Goal: Task Accomplishment & Management: Manage account settings

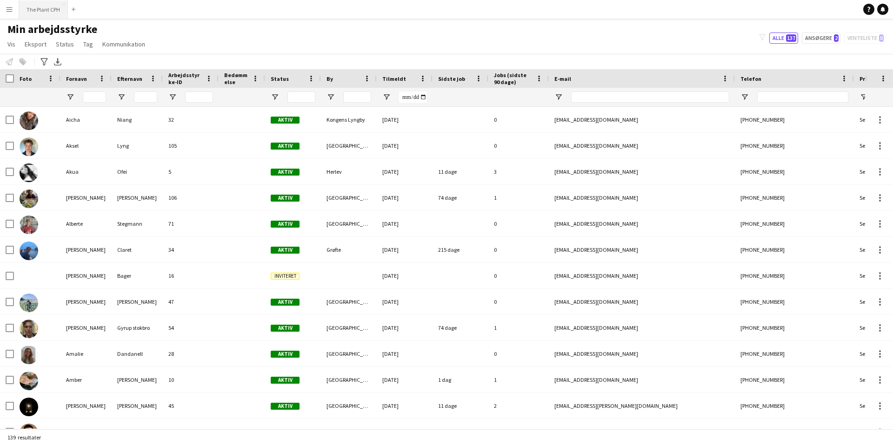
click at [46, 4] on button "The Plant CPH Luk" at bounding box center [43, 9] width 49 height 18
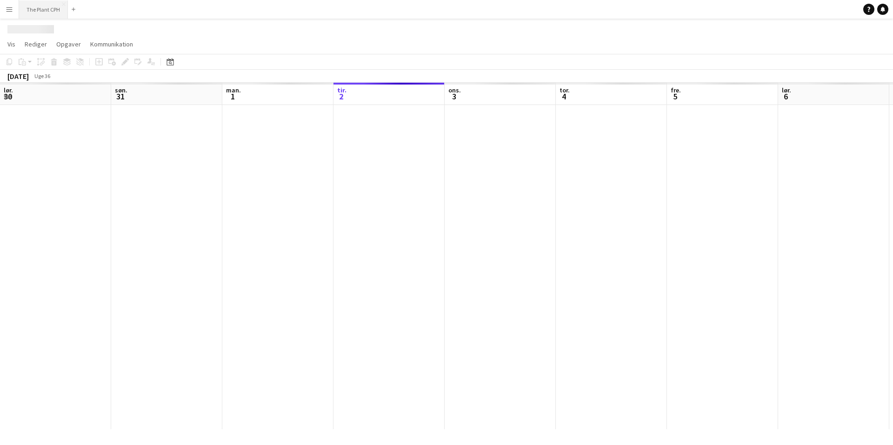
scroll to position [0, 222]
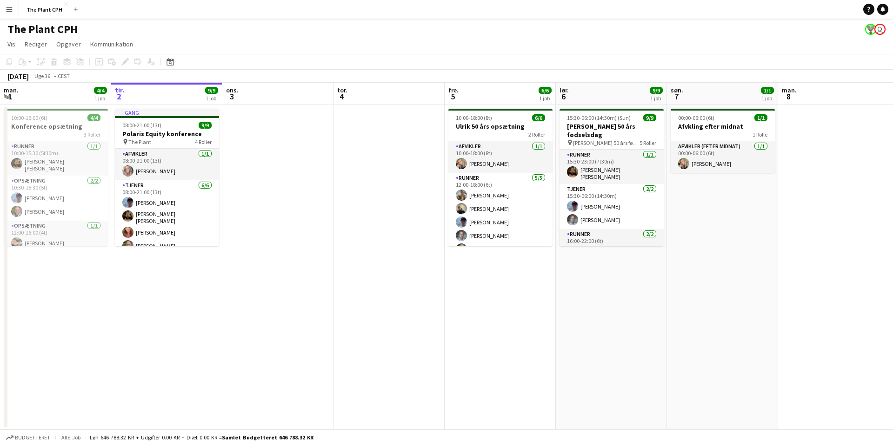
click at [14, 8] on button "Menu" at bounding box center [9, 9] width 19 height 19
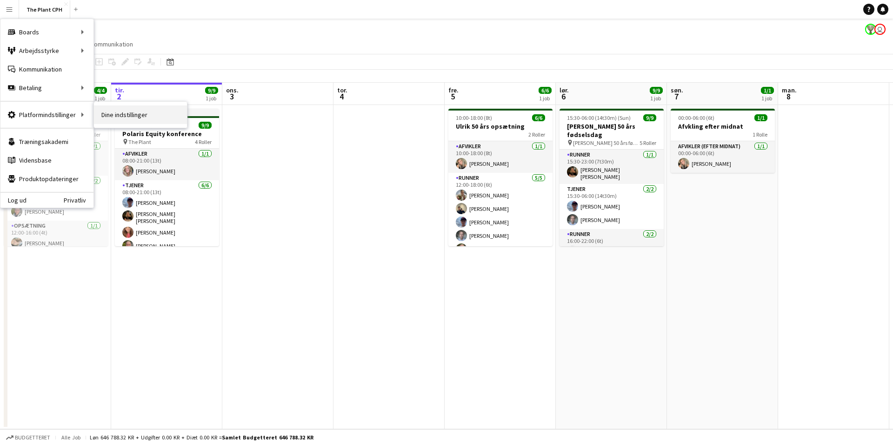
click at [106, 113] on link "Dine indstillinger" at bounding box center [140, 115] width 93 height 19
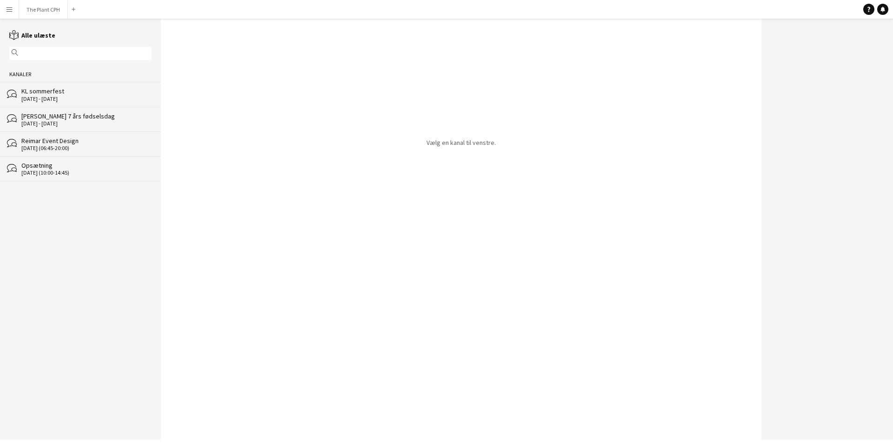
click at [13, 8] on app-icon "Menu" at bounding box center [9, 9] width 7 height 7
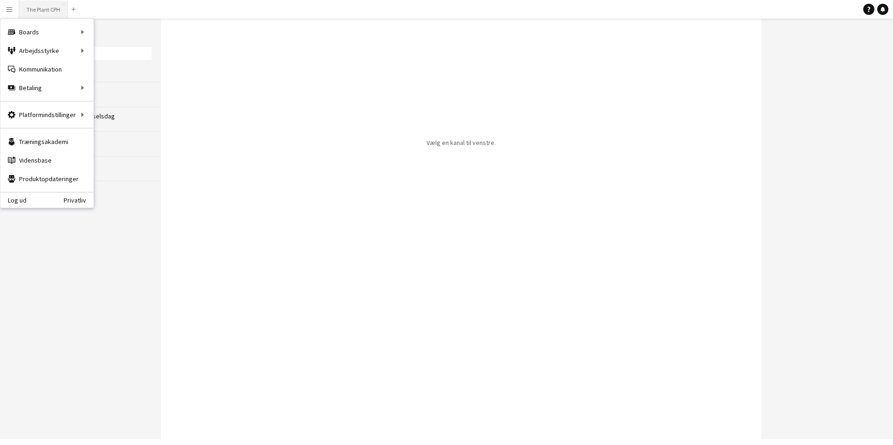
click at [45, 12] on button "The Plant CPH Luk" at bounding box center [43, 9] width 49 height 18
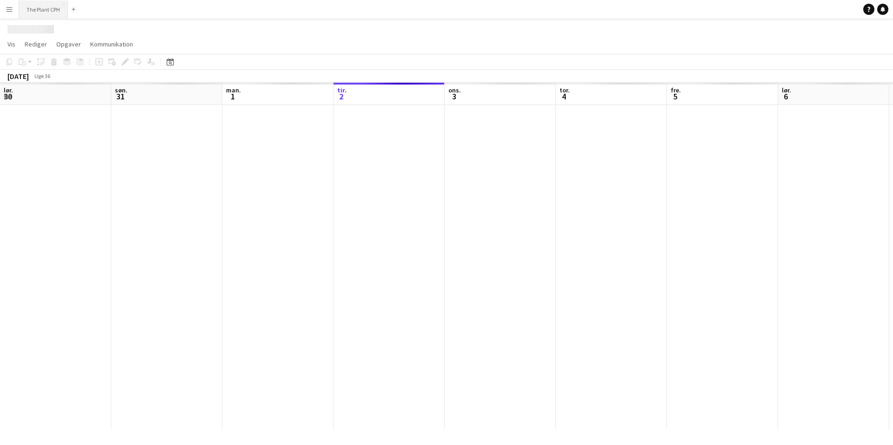
scroll to position [0, 222]
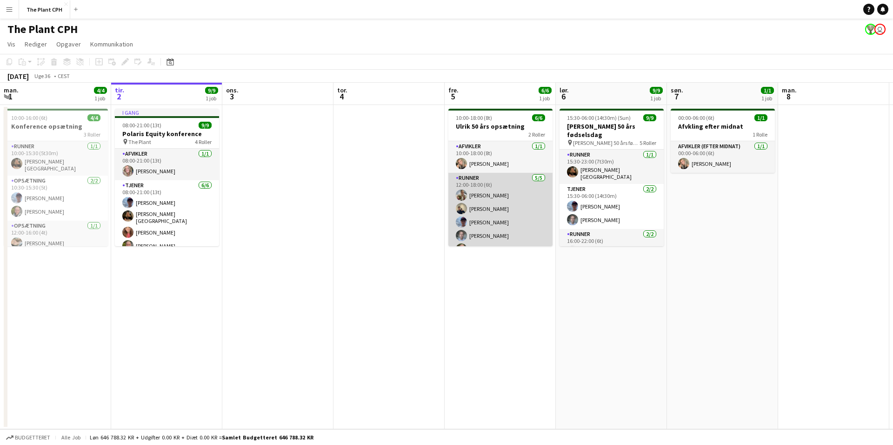
click at [519, 190] on app-card-role "Runner 5/5 12:00-18:00 (6t) Maria Frandsen Sigurd Tagel Noah Holst Lucas Carlse…" at bounding box center [500, 216] width 104 height 86
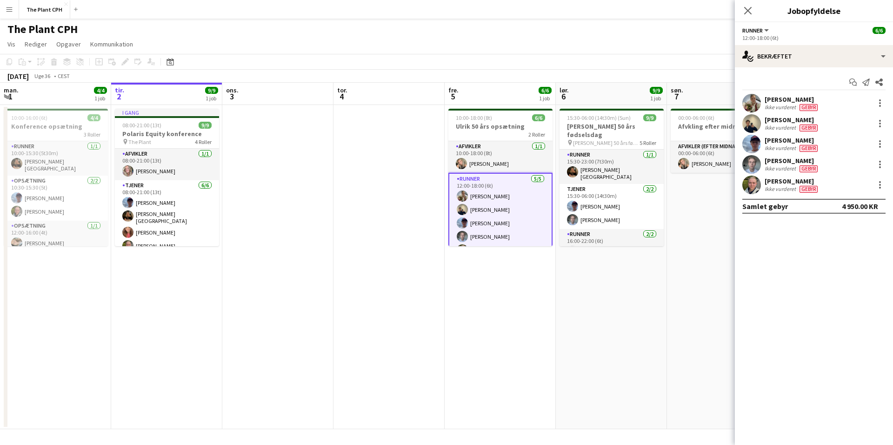
click at [503, 106] on app-date-cell "10:00-18:00 (8t) 6/6 Ulrik 50 års opsætning 2 Roller Afvikler 1/1 10:00-18:00 (…" at bounding box center [499, 267] width 111 height 325
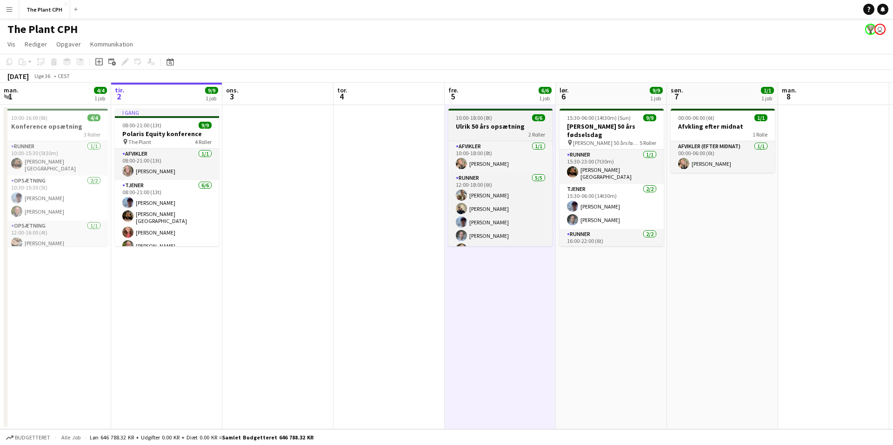
click at [497, 114] on div "10:00-18:00 (8t) 6/6" at bounding box center [500, 117] width 104 height 7
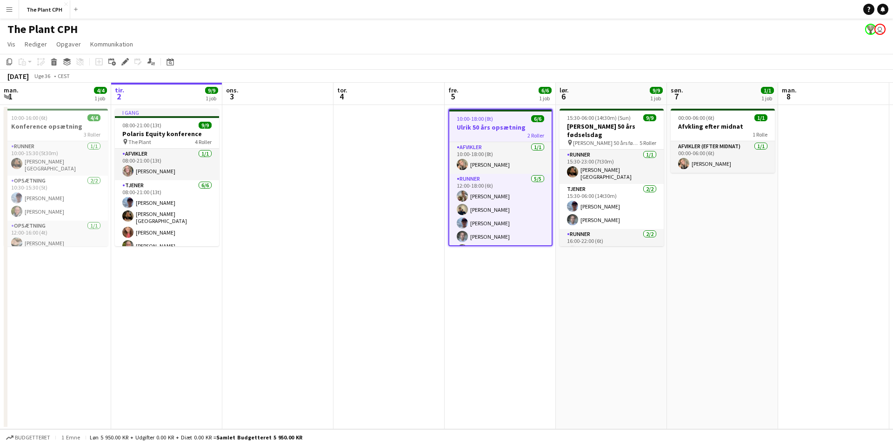
click at [408, 59] on app-toolbar "Kopier Indsæt Indsæt Kommando V Indsæt med mandskab Kommando Skift V Indsæt lin…" at bounding box center [446, 62] width 893 height 16
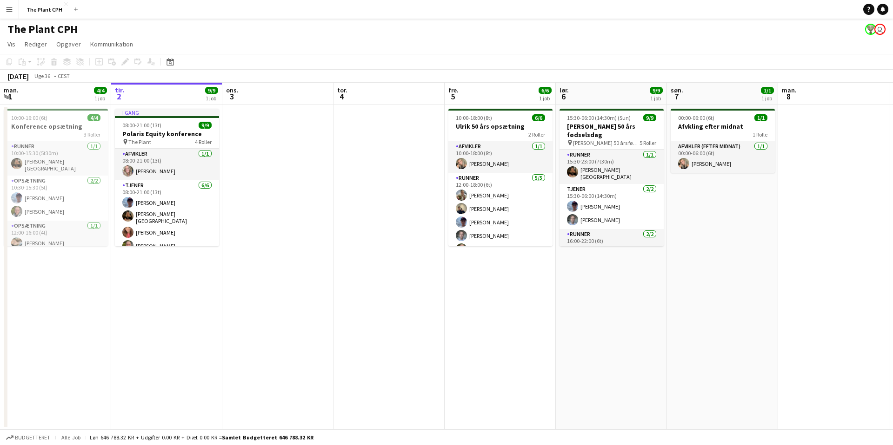
click at [869, 28] on app-user-avatar at bounding box center [870, 29] width 11 height 11
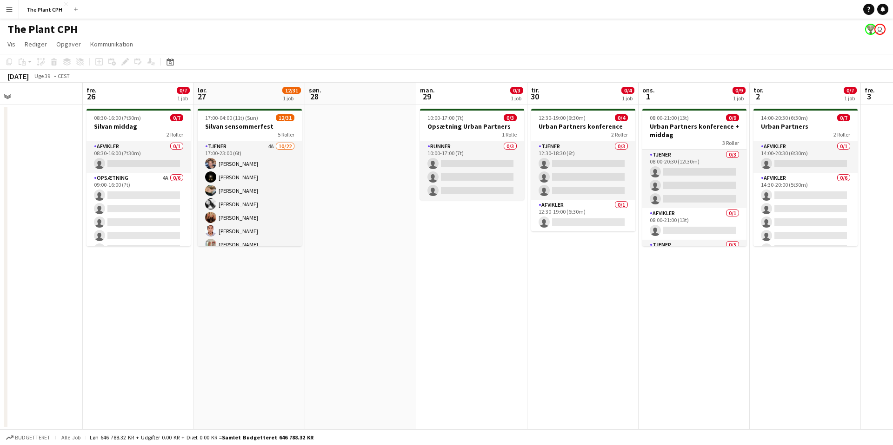
scroll to position [0, 470]
